Goal: Task Accomplishment & Management: Manage account settings

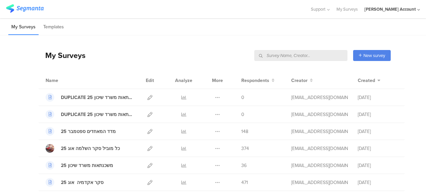
click at [318, 32] on div "My Surveys Templates" at bounding box center [213, 26] width 426 height 17
click at [215, 115] on icon at bounding box center [217, 114] width 5 height 5
click at [200, 155] on button "Delete" at bounding box center [204, 155] width 37 height 12
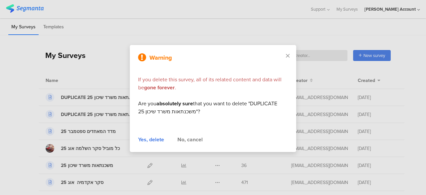
click at [154, 140] on div "Yes, delete" at bounding box center [151, 140] width 26 height 8
